Goal: Navigation & Orientation: Find specific page/section

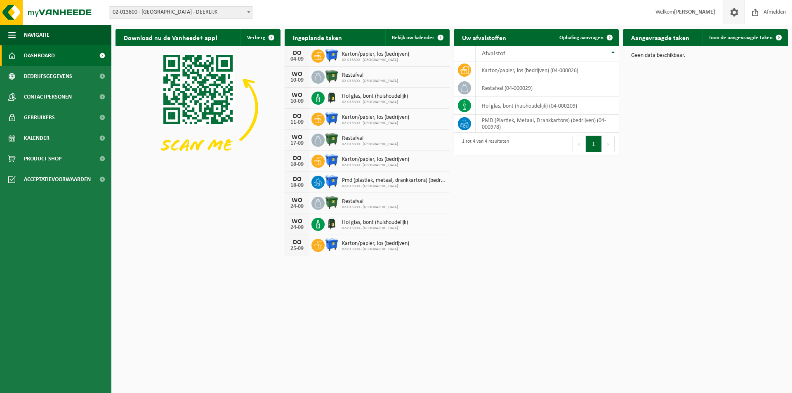
click at [736, 15] on span at bounding box center [734, 12] width 12 height 24
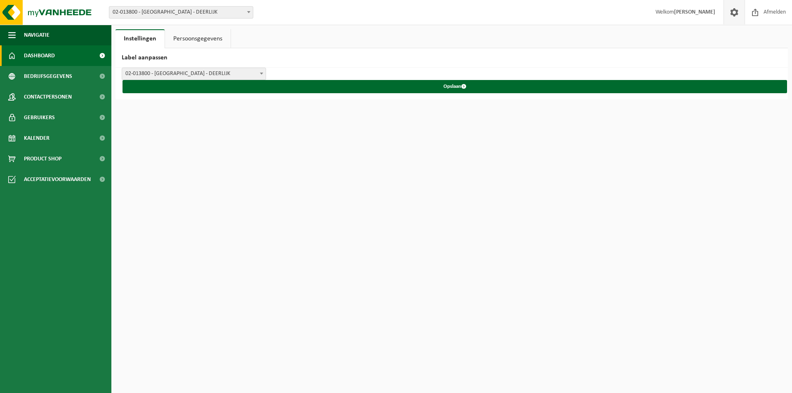
click at [47, 56] on span "Dashboard" at bounding box center [39, 55] width 31 height 21
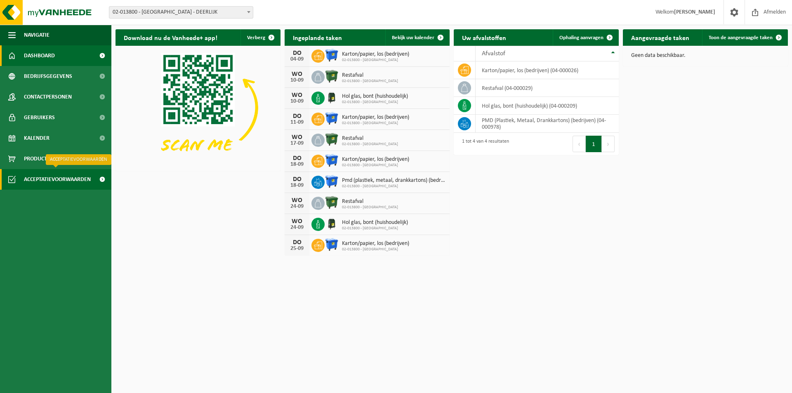
click at [61, 178] on span "Acceptatievoorwaarden" at bounding box center [57, 179] width 67 height 21
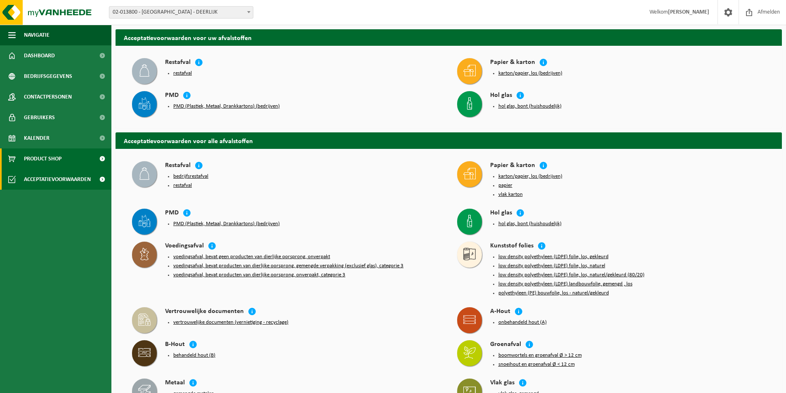
click at [55, 157] on span "Product Shop" at bounding box center [43, 159] width 38 height 21
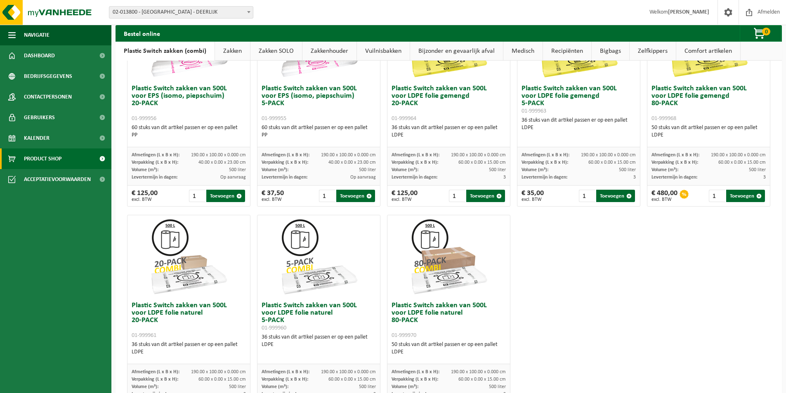
scroll to position [381, 0]
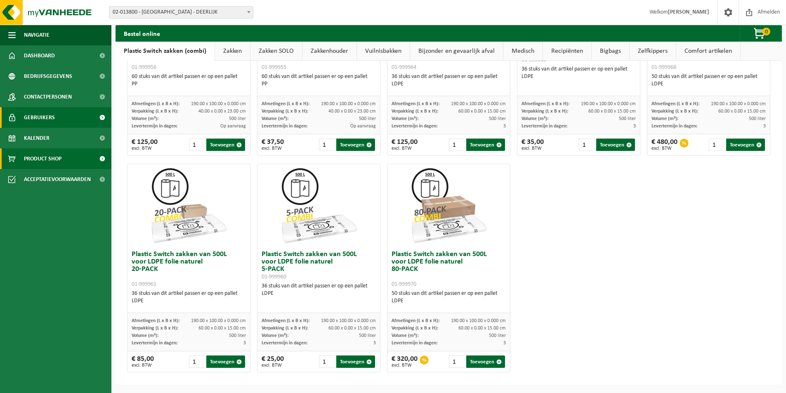
click at [50, 120] on span "Gebruikers" at bounding box center [39, 117] width 31 height 21
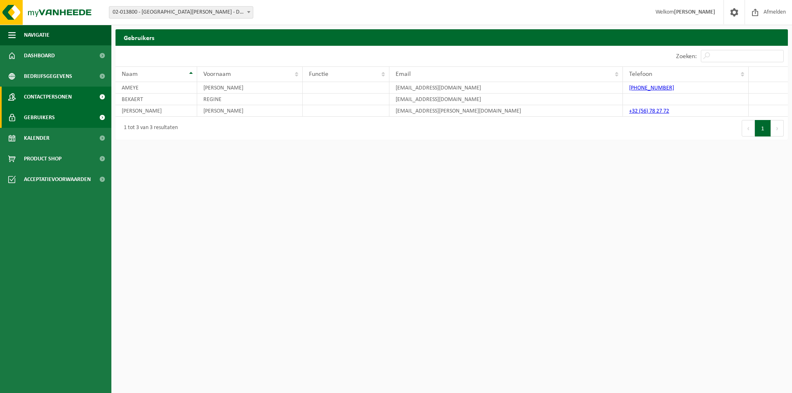
click at [53, 97] on span "Contactpersonen" at bounding box center [48, 97] width 48 height 21
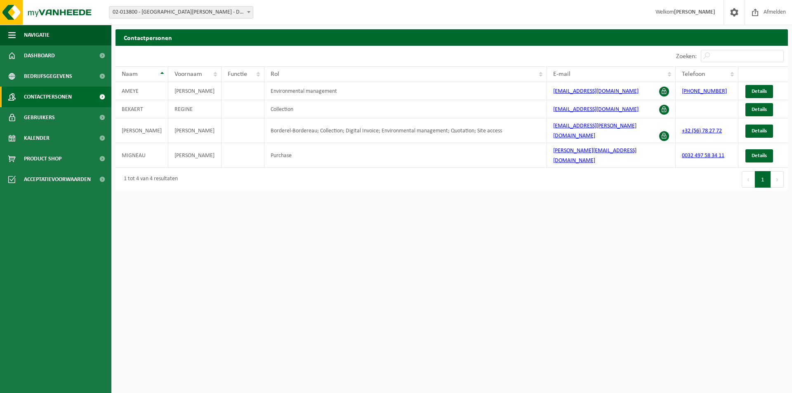
click at [55, 96] on span "Contactpersonen" at bounding box center [48, 97] width 48 height 21
click at [58, 78] on span "Bedrijfsgegevens" at bounding box center [48, 76] width 48 height 21
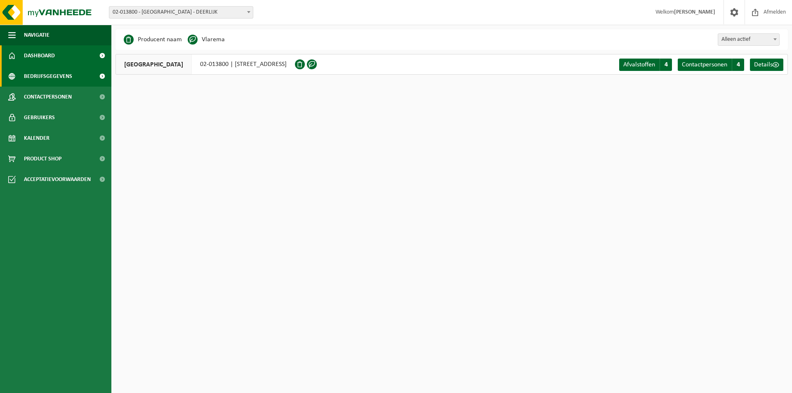
click at [65, 59] on link "Dashboard" at bounding box center [55, 55] width 111 height 21
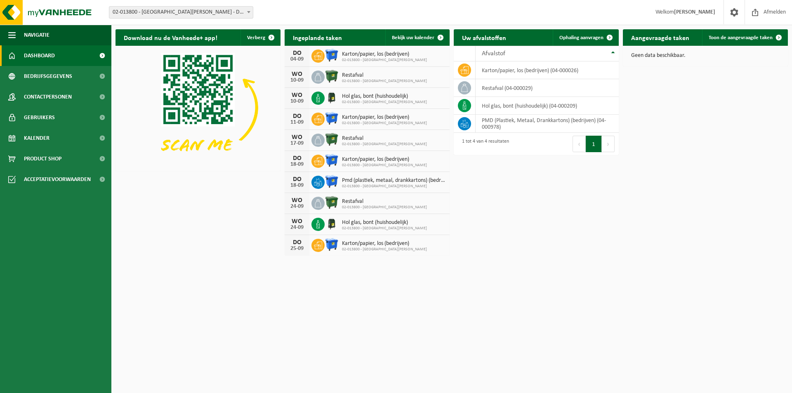
click at [700, 13] on strong "[PERSON_NAME]" at bounding box center [694, 12] width 41 height 6
click at [676, 14] on strong "[PERSON_NAME]" at bounding box center [694, 12] width 41 height 6
click at [664, 14] on span "Welkom [PERSON_NAME]" at bounding box center [685, 12] width 76 height 24
